Goal: Complete application form

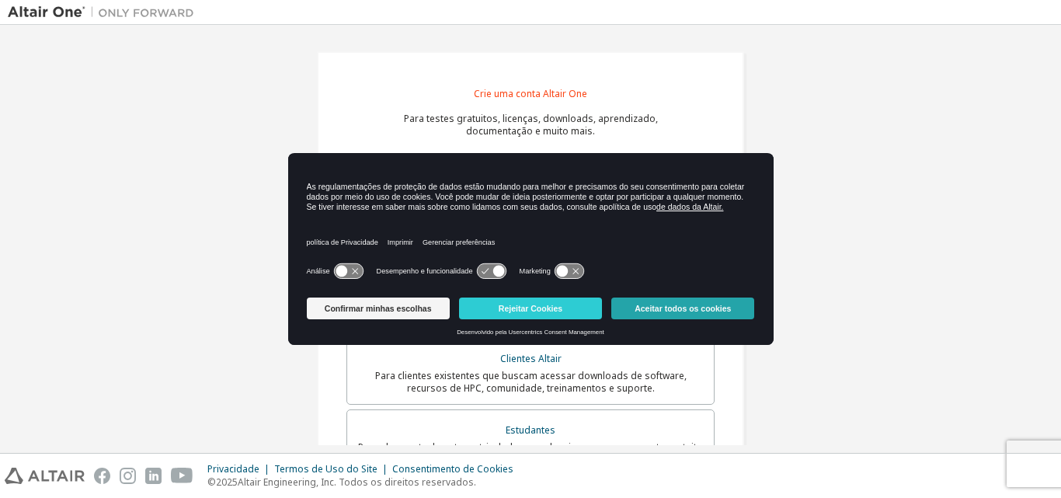
click at [722, 309] on font "Aceitar todos os cookies" at bounding box center [683, 308] width 96 height 9
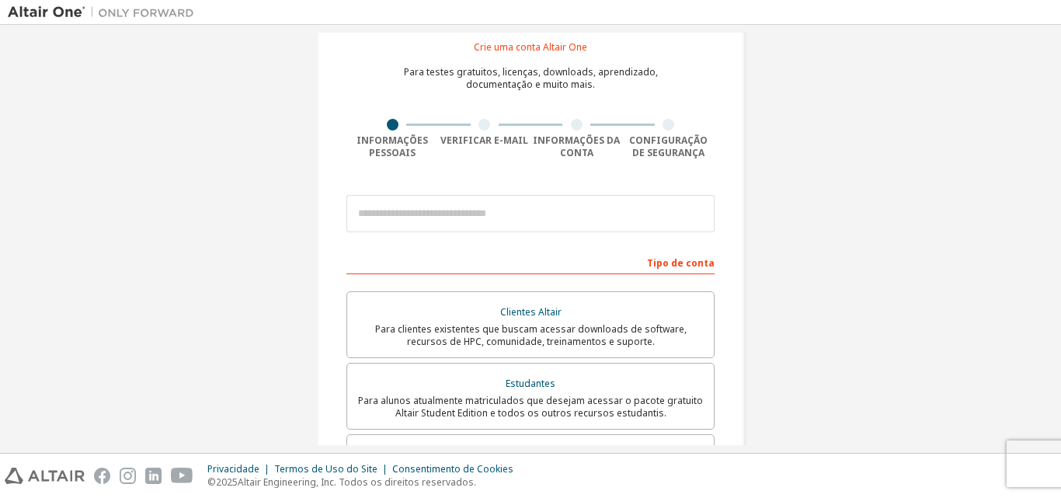
scroll to position [38, 0]
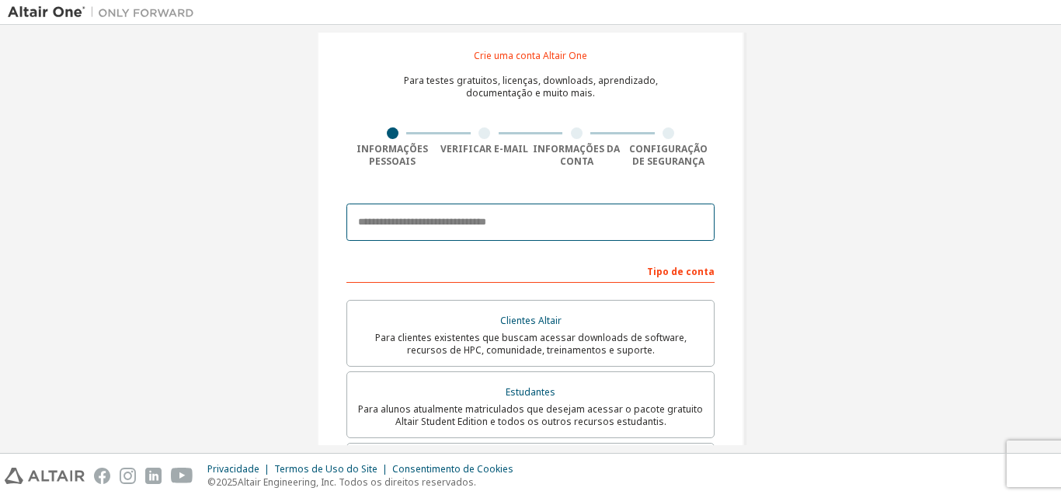
click at [447, 222] on input "email" at bounding box center [530, 222] width 368 height 37
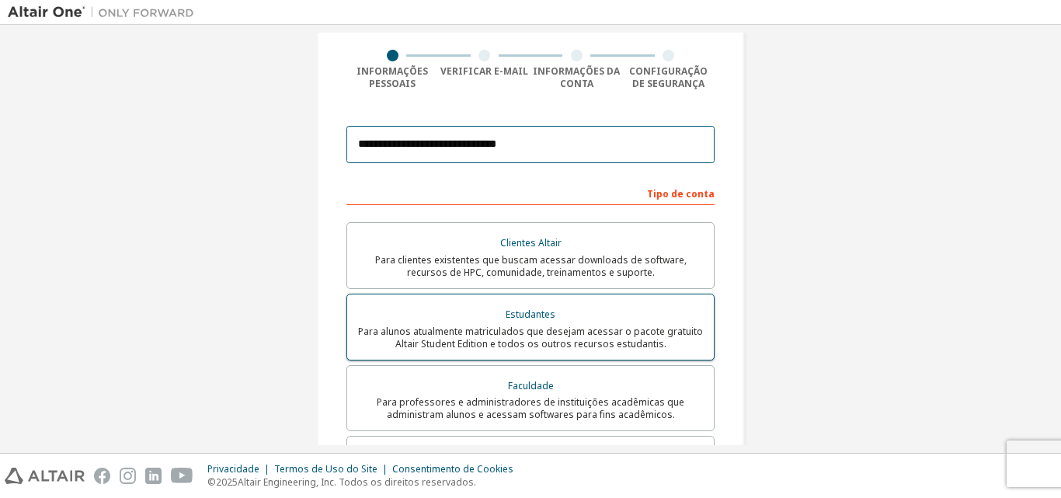
type input "**********"
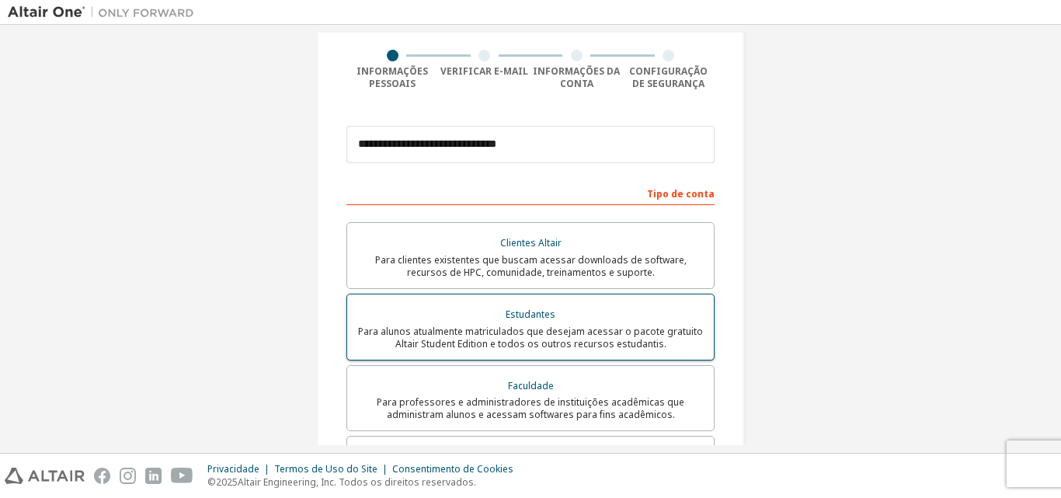
click at [545, 321] on div "Estudantes" at bounding box center [531, 315] width 348 height 22
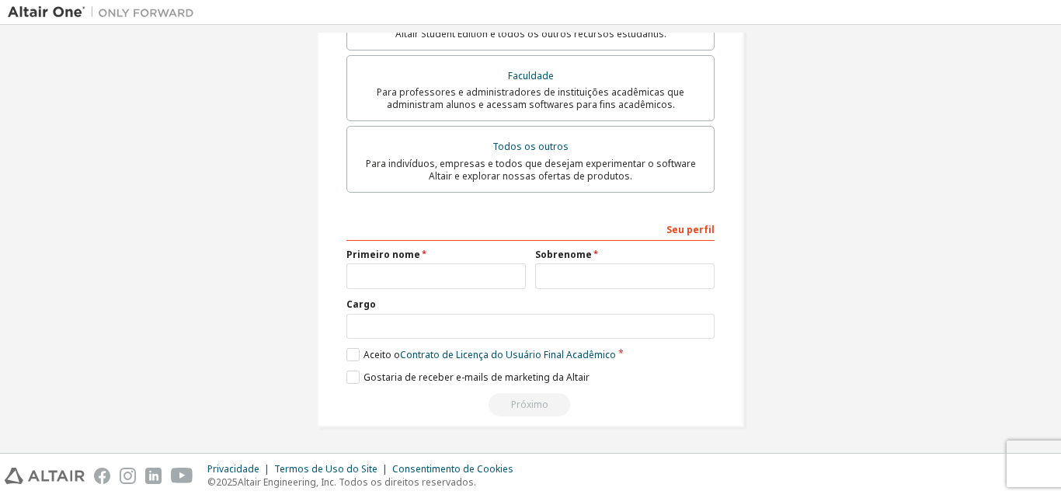
scroll to position [426, 0]
click at [426, 269] on input "text" at bounding box center [435, 276] width 179 height 26
type input "*******"
click at [601, 274] on input "text" at bounding box center [624, 276] width 179 height 26
type input "**********"
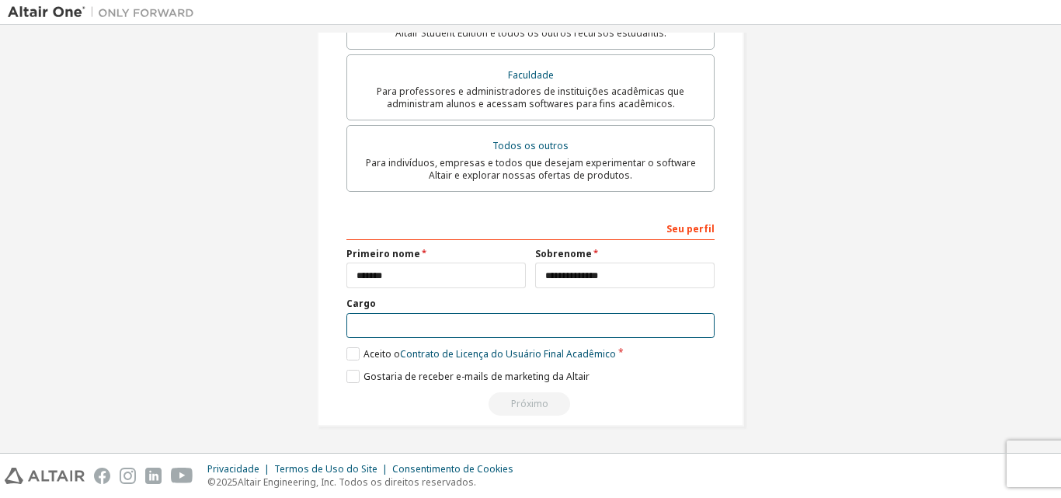
click at [392, 326] on input "text" at bounding box center [530, 326] width 368 height 26
type input "*********"
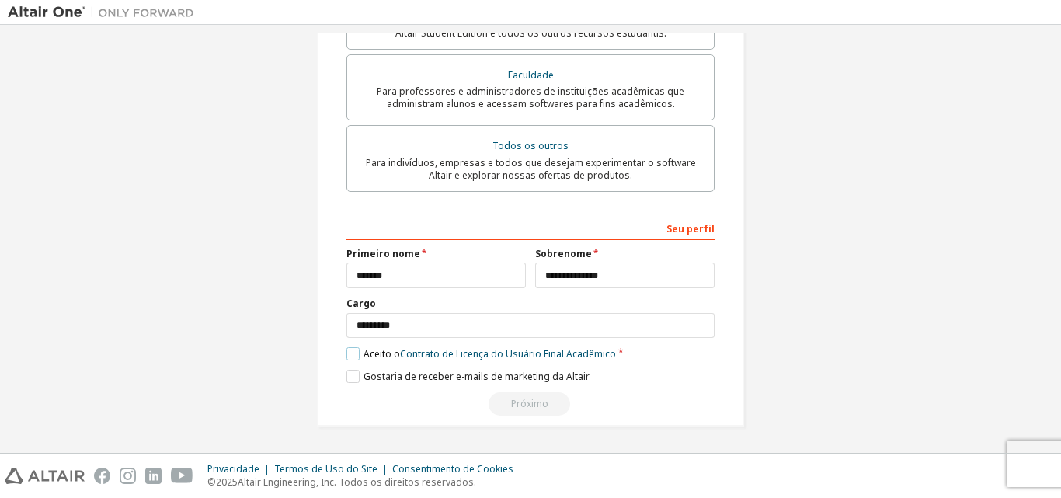
click at [346, 353] on label "Aceito o Contrato de Licença do Usuário Final Acadêmico" at bounding box center [481, 353] width 270 height 13
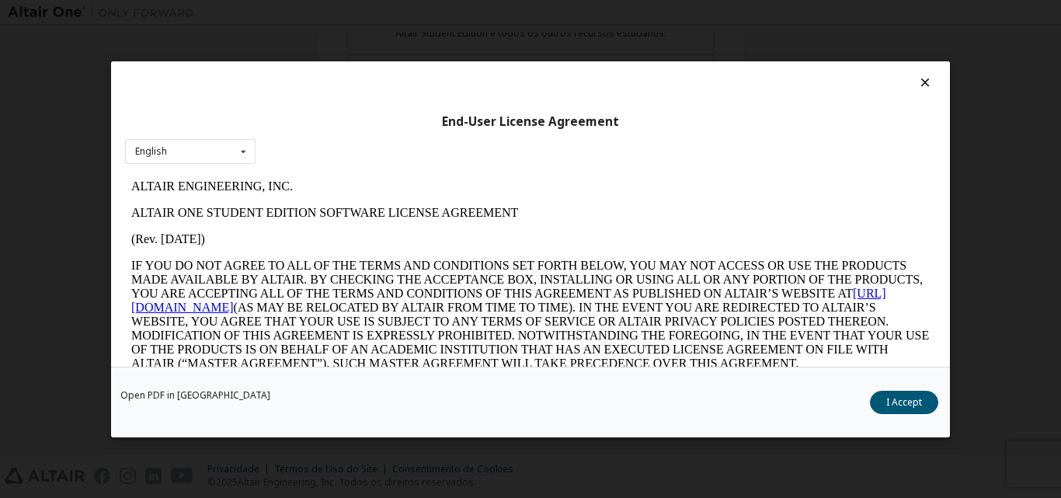
scroll to position [0, 0]
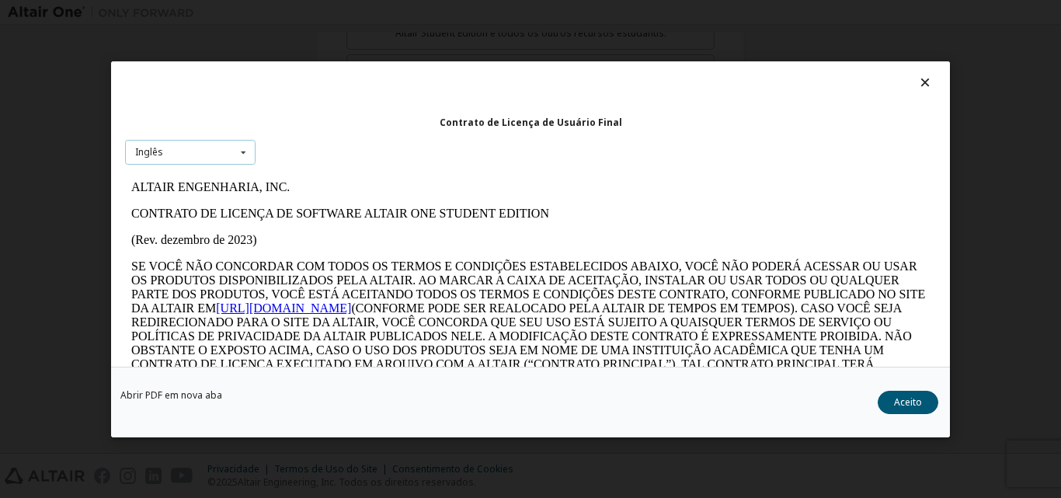
click at [242, 149] on icon at bounding box center [243, 152] width 19 height 24
click at [316, 141] on div "Contrato de Licença de Usuário Final Inglês Inglês" at bounding box center [530, 213] width 839 height 305
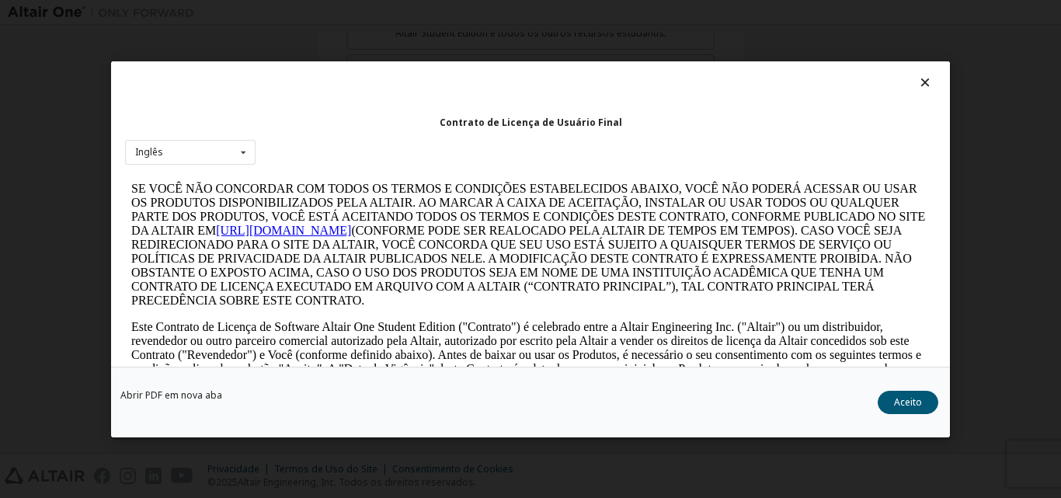
scroll to position [155, 0]
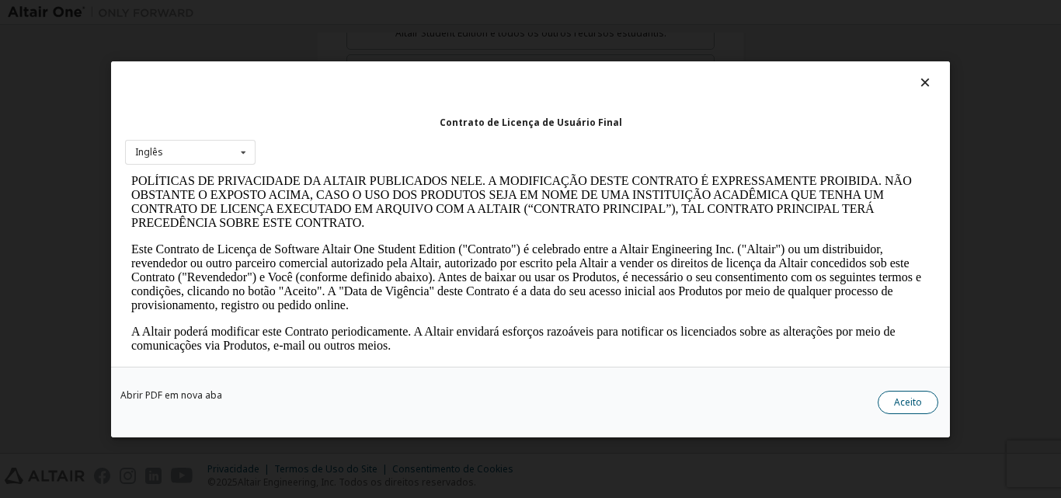
click at [904, 401] on font "Aceito" at bounding box center [908, 401] width 28 height 13
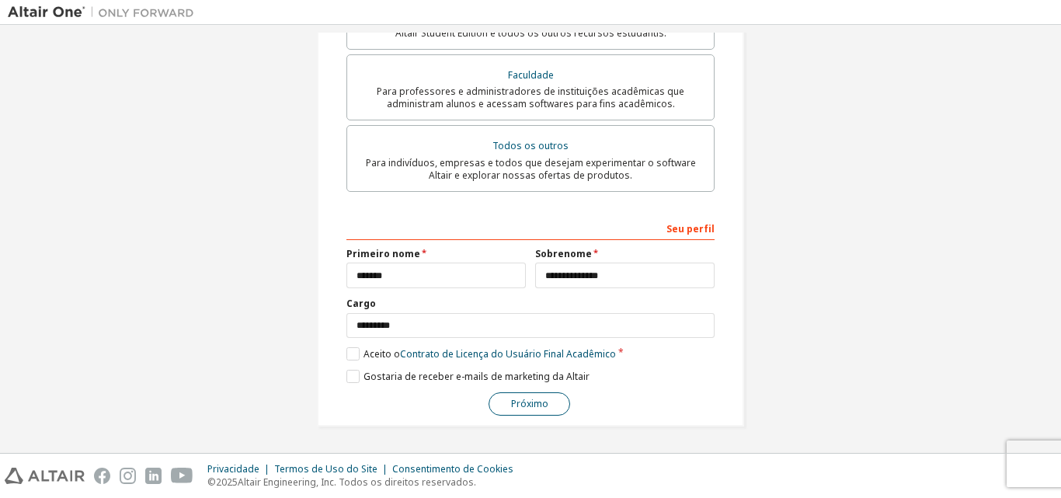
click at [520, 402] on font "Próximo" at bounding box center [529, 403] width 37 height 13
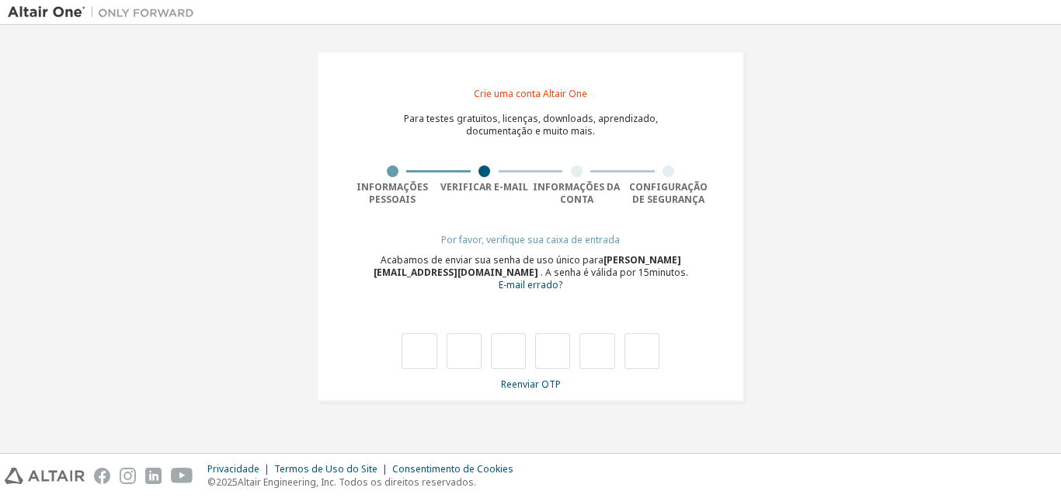
type input "*"
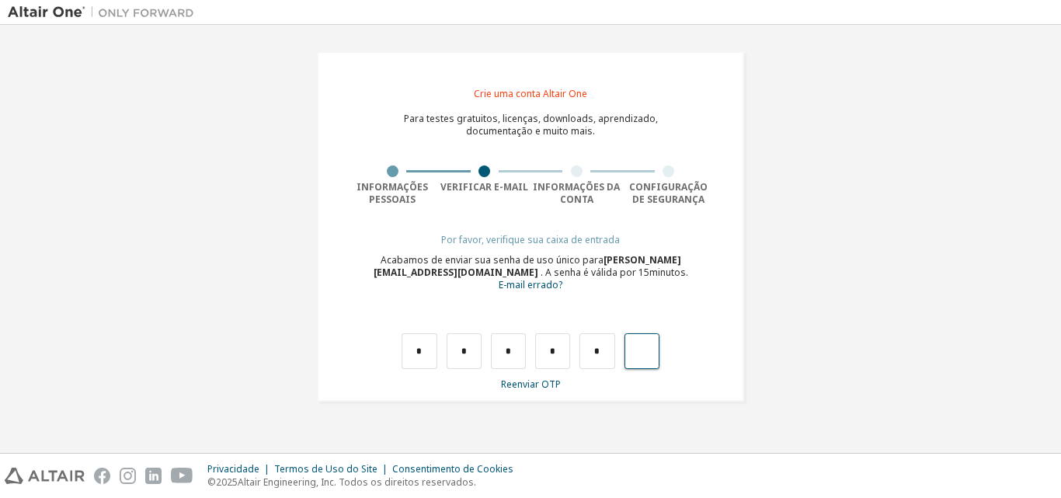
type input "*"
